Goal: Information Seeking & Learning: Learn about a topic

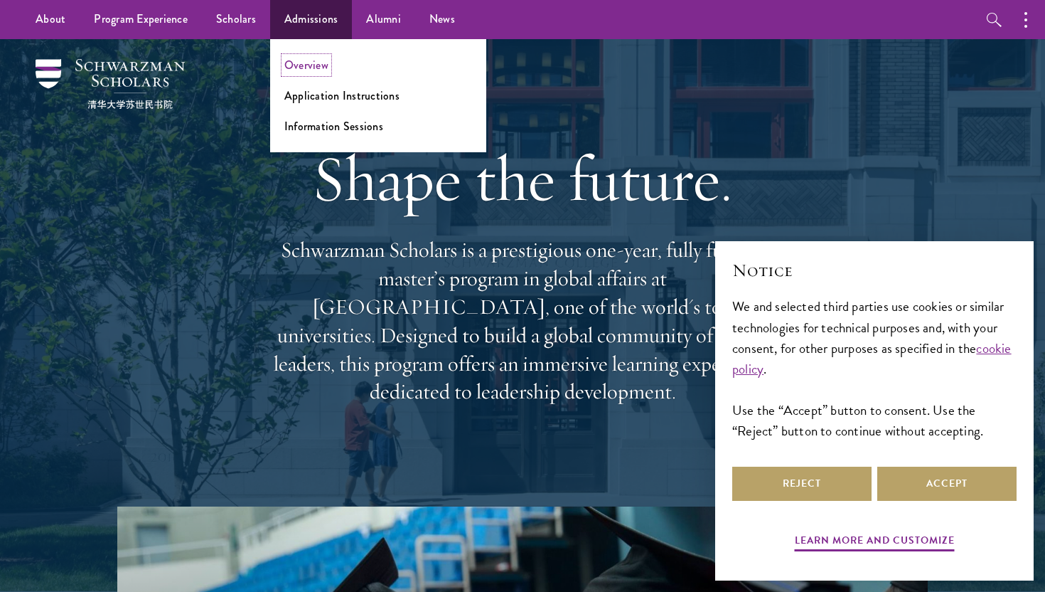
click at [311, 67] on link "Overview" at bounding box center [306, 65] width 44 height 16
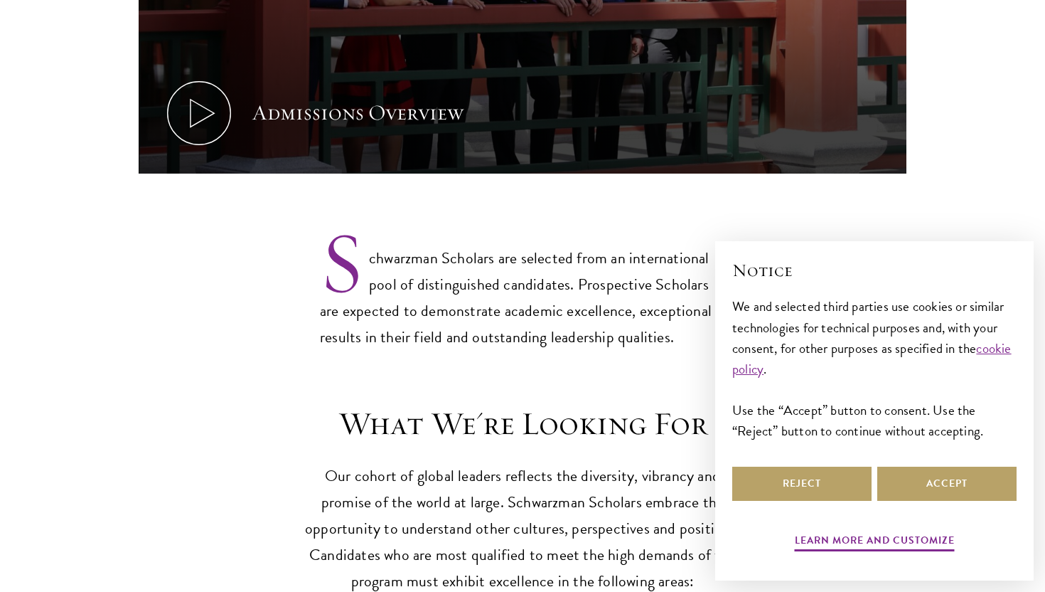
scroll to position [1008, 0]
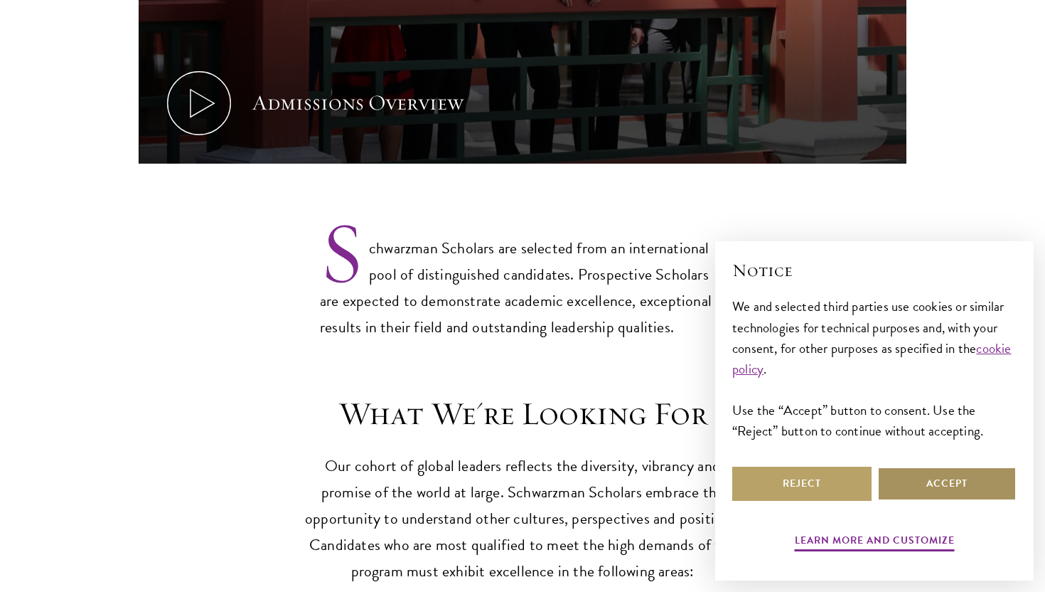
click at [914, 472] on button "Accept" at bounding box center [946, 483] width 139 height 34
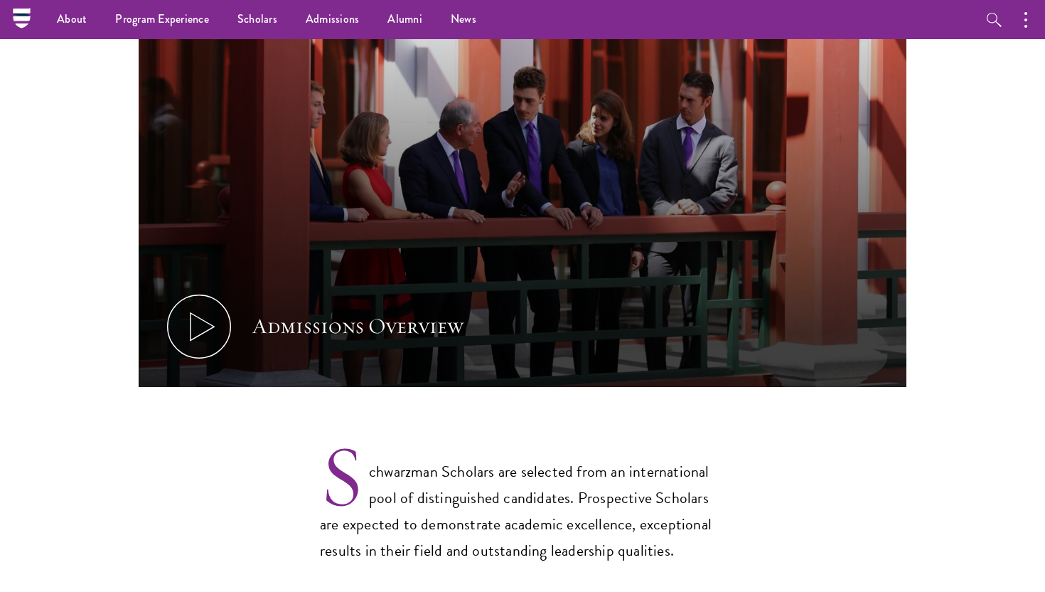
scroll to position [0, 0]
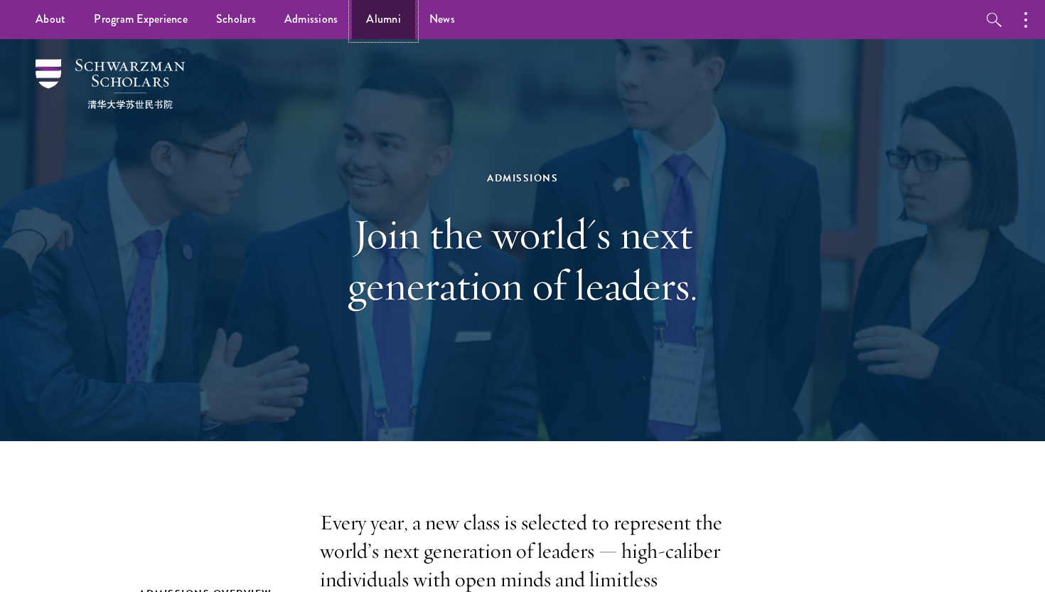
click at [363, 21] on link "Alumni" at bounding box center [383, 19] width 63 height 39
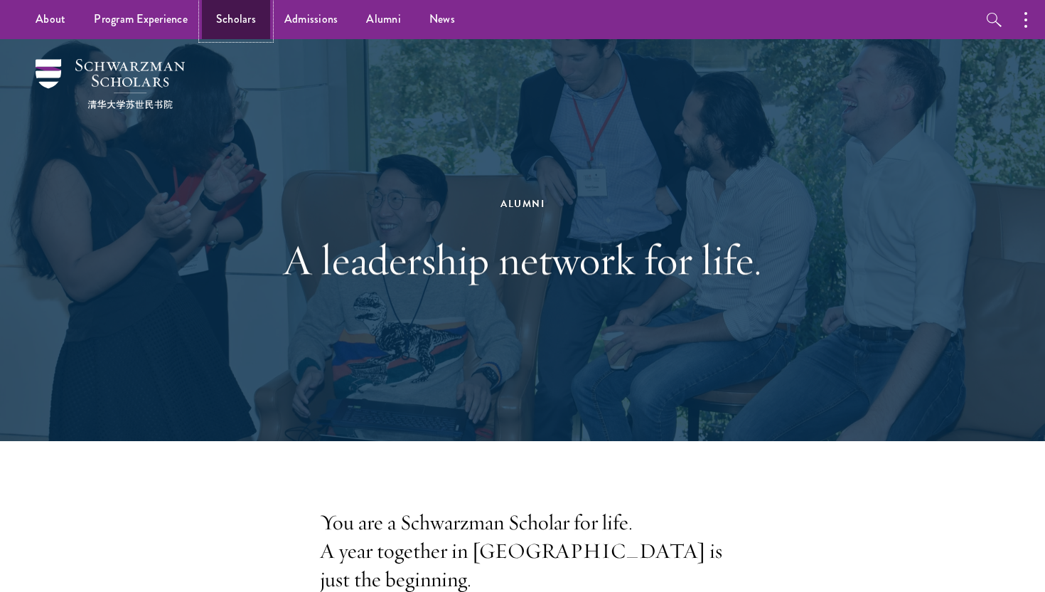
click at [243, 22] on link "Scholars" at bounding box center [236, 19] width 68 height 39
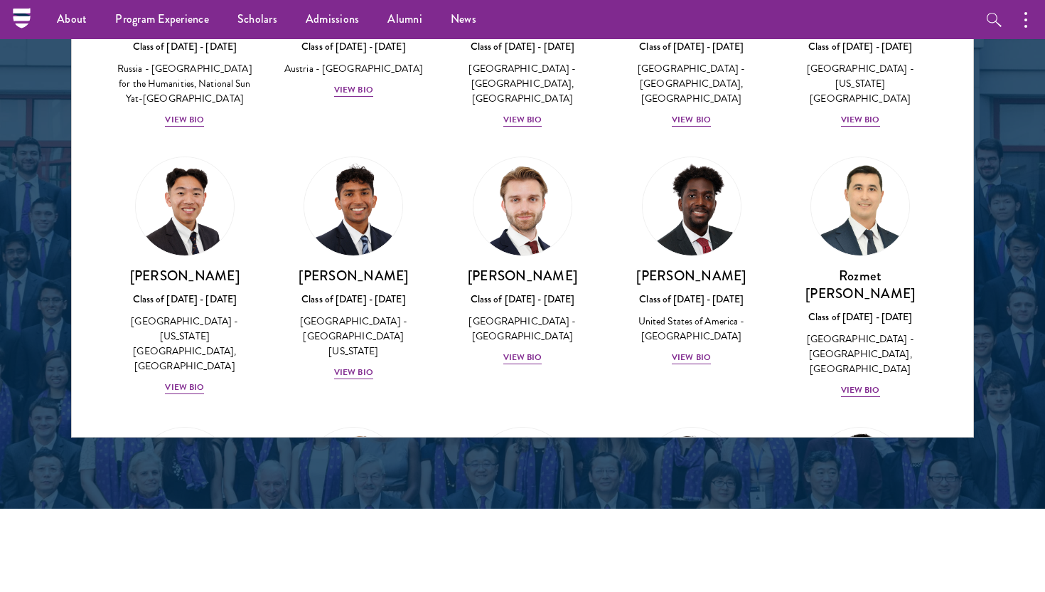
scroll to position [6312, 0]
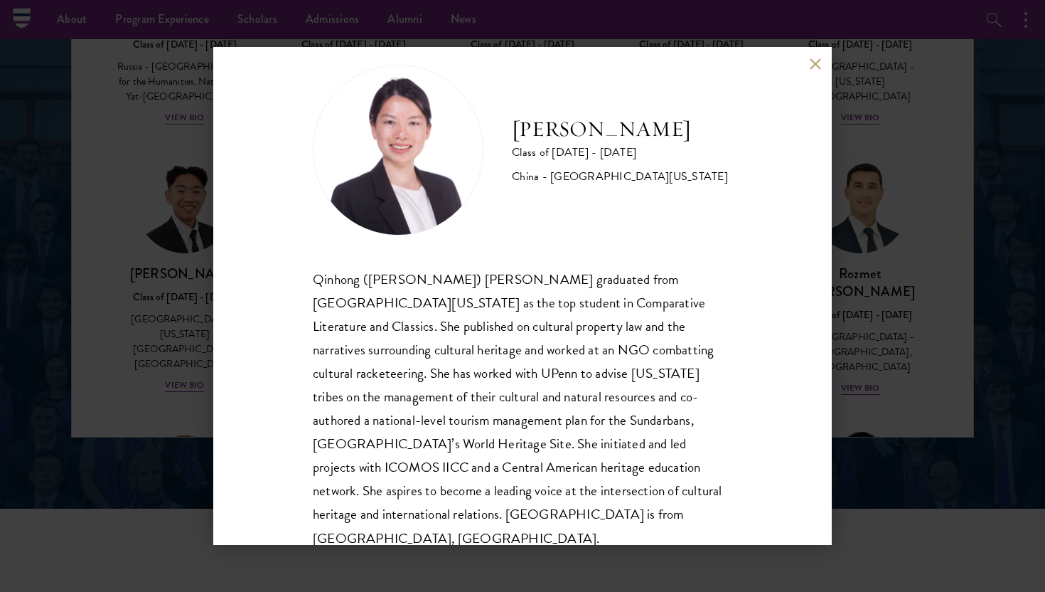
scroll to position [25, 0]
click at [818, 69] on button at bounding box center [815, 64] width 12 height 12
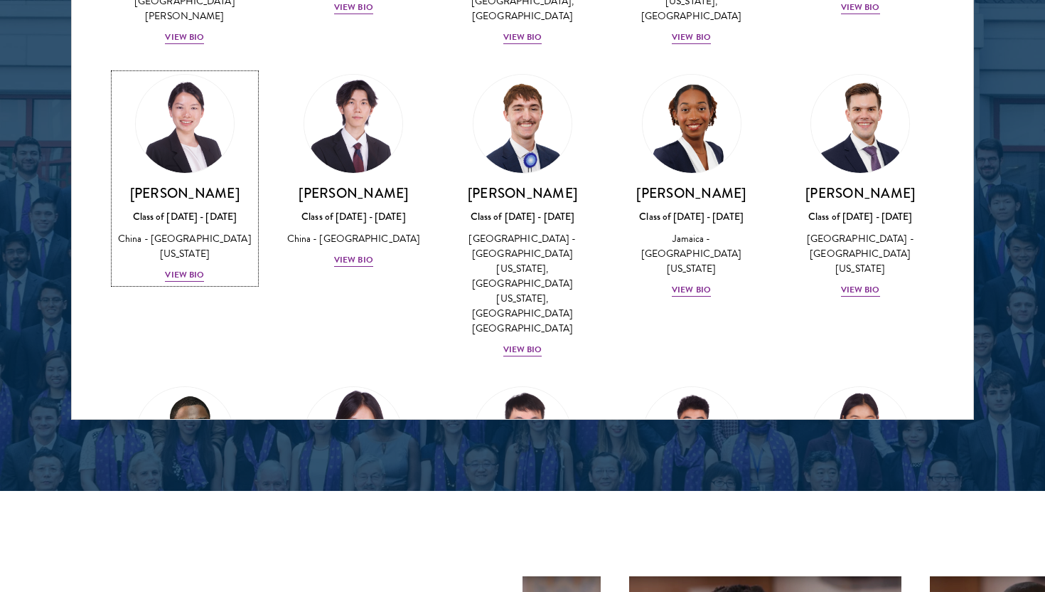
scroll to position [1898, 0]
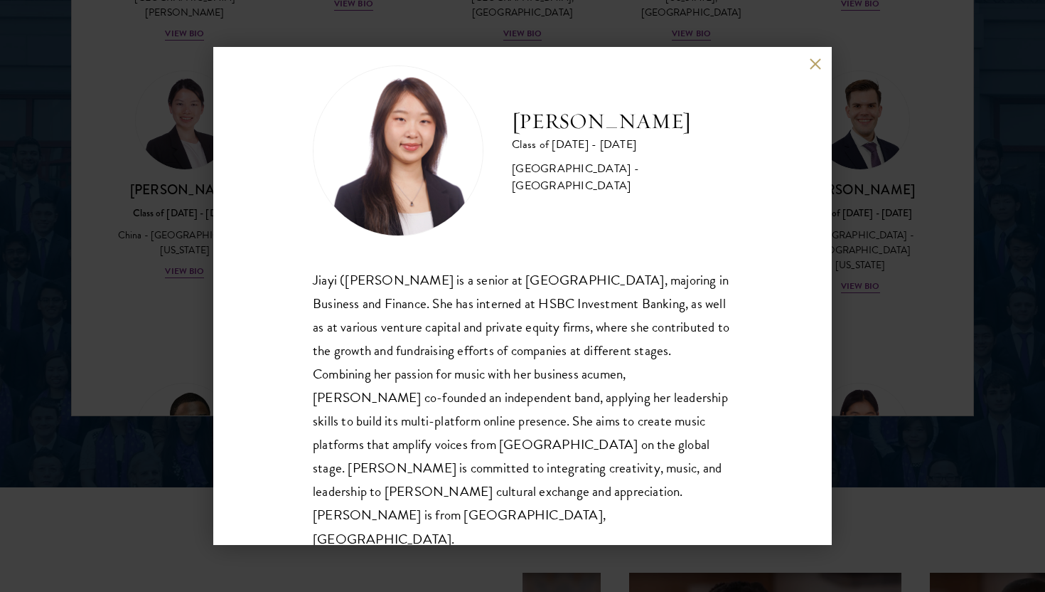
scroll to position [25, 0]
click at [811, 68] on button at bounding box center [815, 64] width 12 height 12
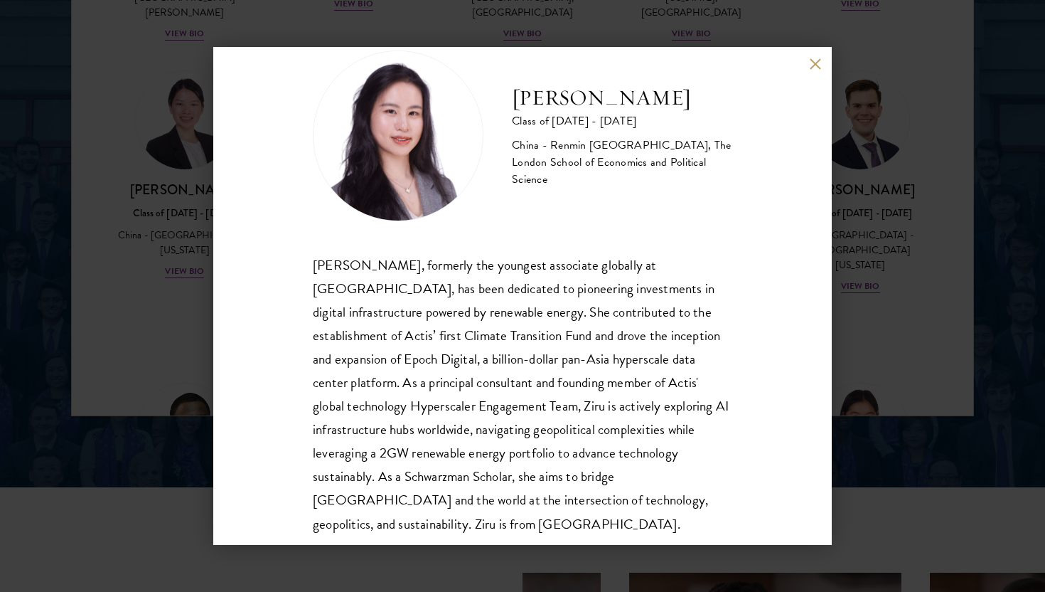
scroll to position [48, 0]
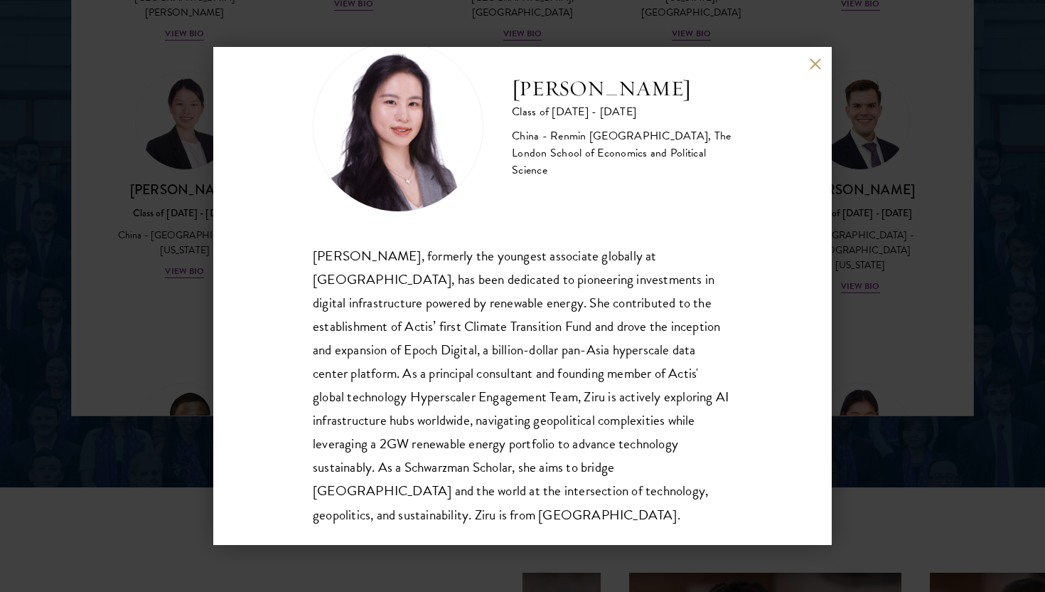
click at [805, 65] on div "[PERSON_NAME] Class of [DATE] - [DATE] [GEOGRAPHIC_DATA] - Renmin [GEOGRAPHIC_D…" at bounding box center [522, 296] width 619 height 498
click at [819, 56] on div "[PERSON_NAME] Class of [DATE] - [DATE] [GEOGRAPHIC_DATA] - Renmin [GEOGRAPHIC_D…" at bounding box center [522, 296] width 619 height 498
click at [816, 59] on button at bounding box center [815, 64] width 12 height 12
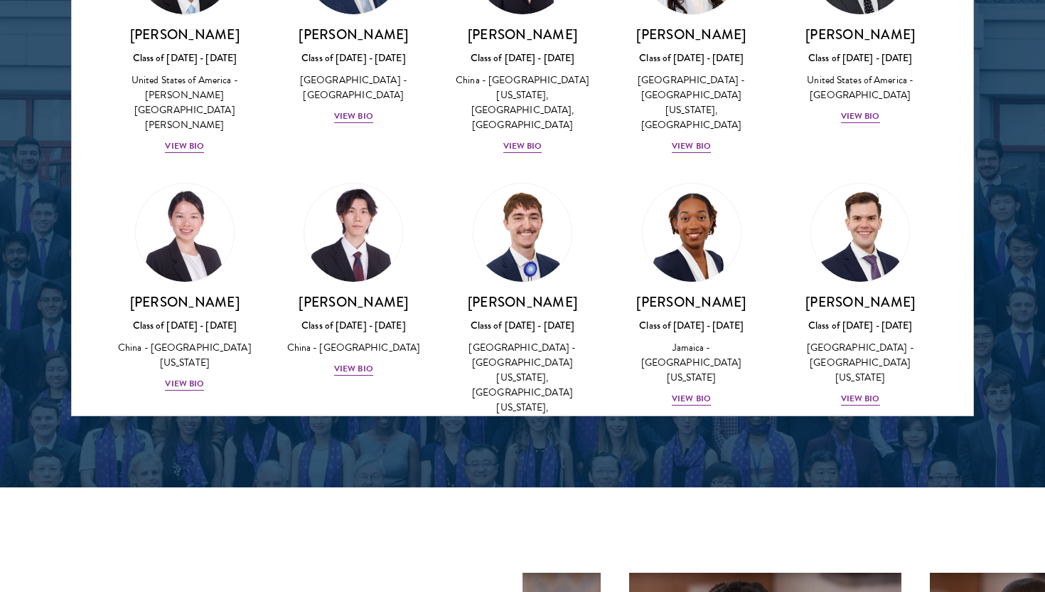
scroll to position [6798, 0]
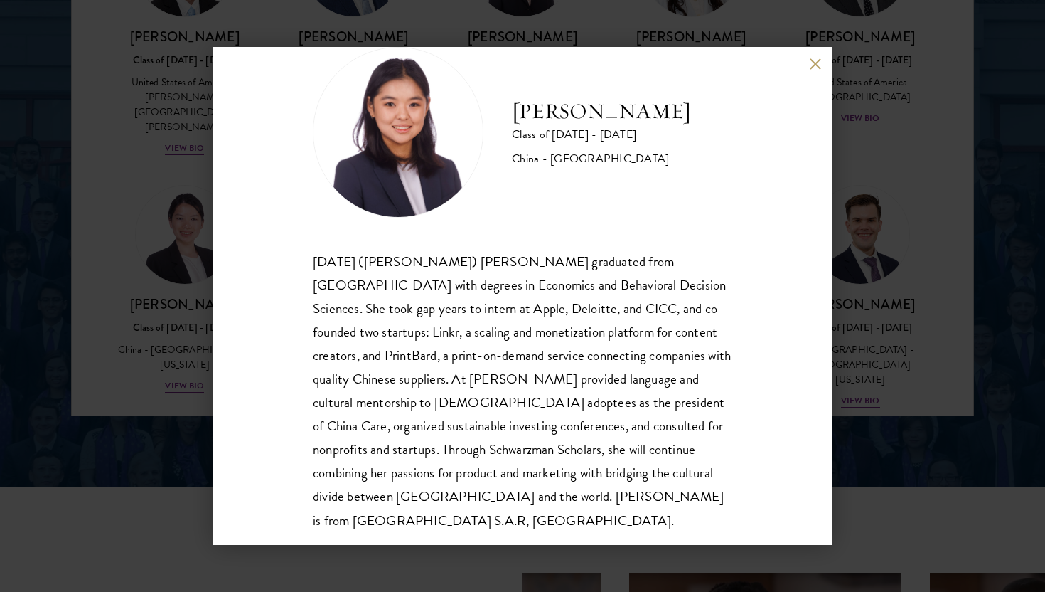
scroll to position [48, 0]
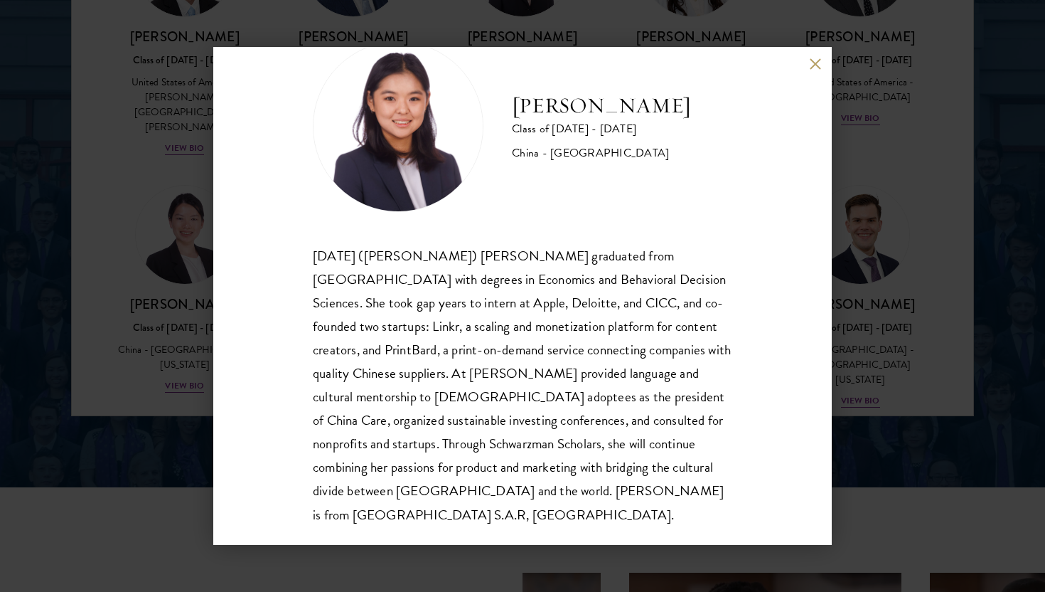
click at [816, 62] on button at bounding box center [815, 64] width 12 height 12
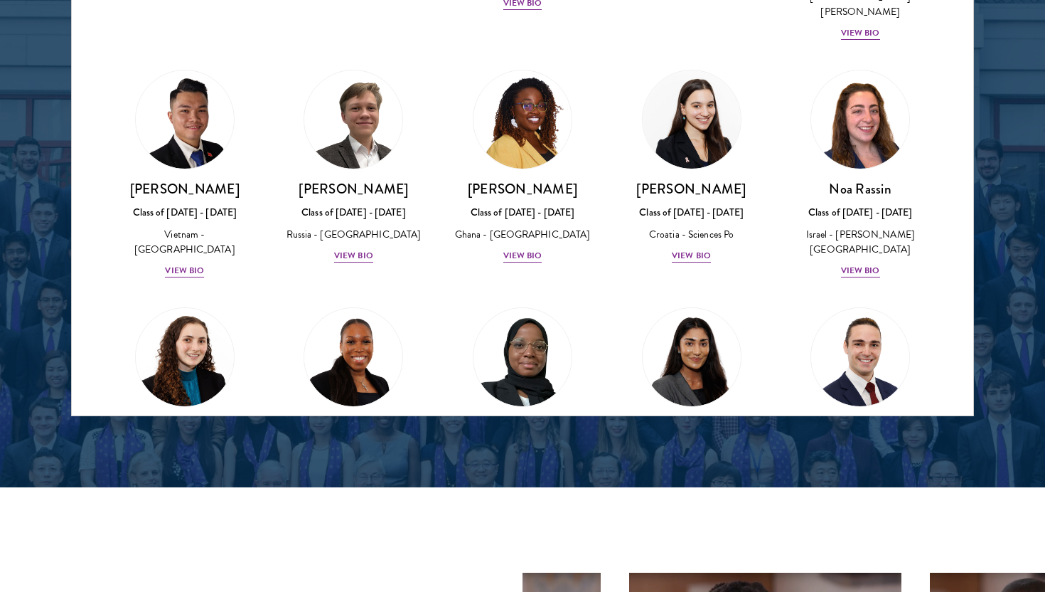
scroll to position [5383, 0]
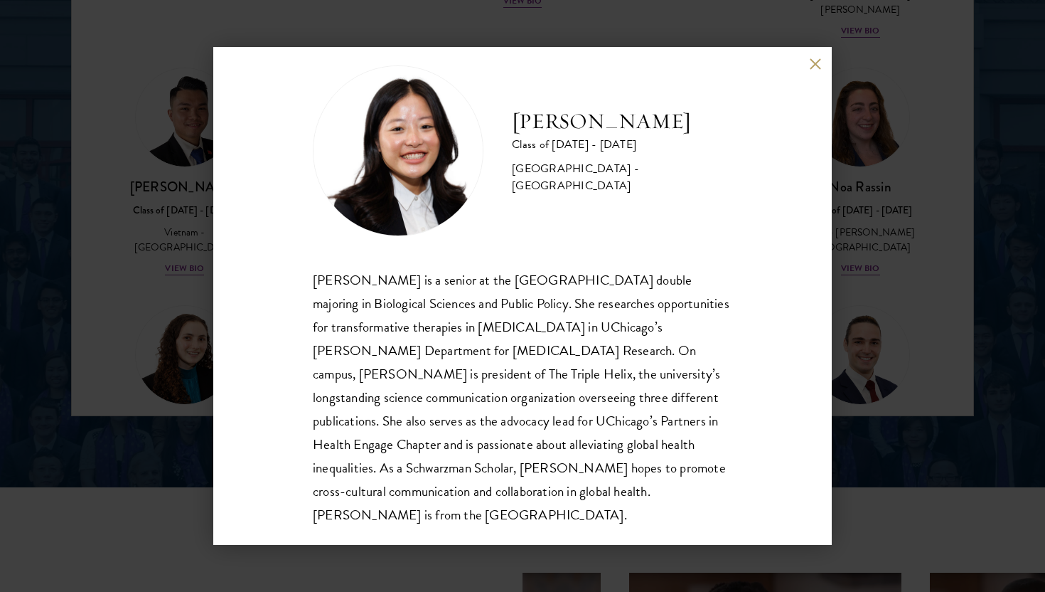
scroll to position [25, 0]
click at [811, 62] on button at bounding box center [815, 64] width 12 height 12
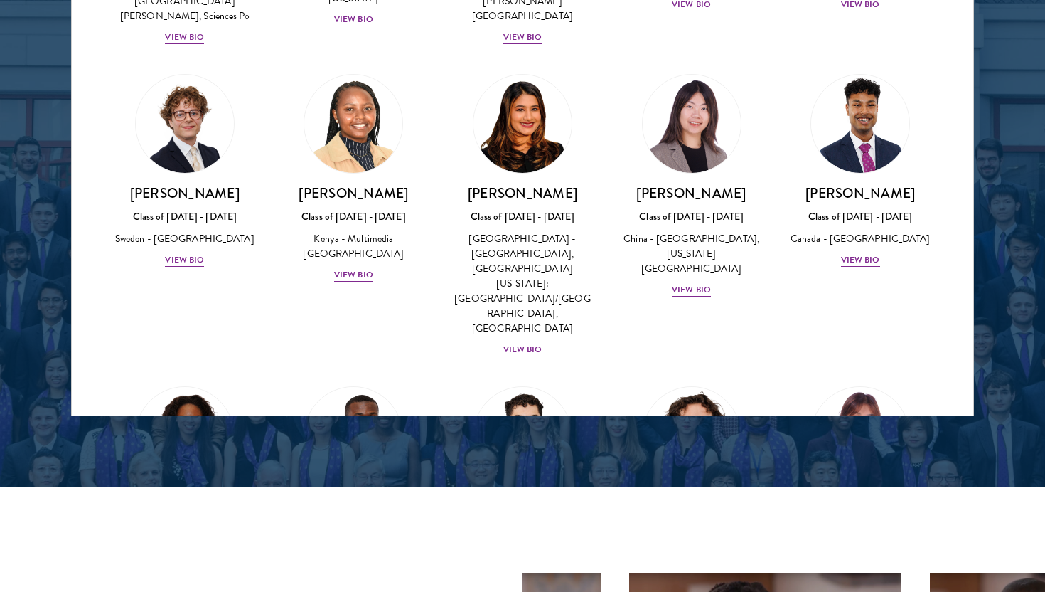
scroll to position [1896, 0]
